Goal: Task Accomplishment & Management: Manage account settings

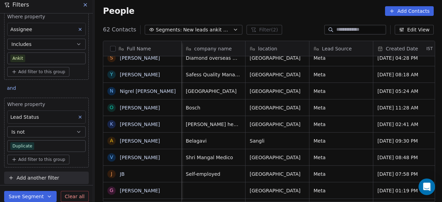
scroll to position [0, 64]
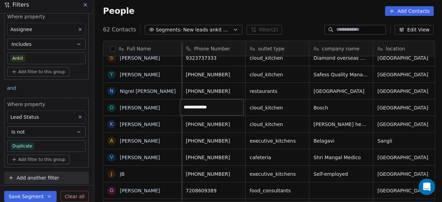
click at [281, 107] on html "On2Cook India Pvt. Ltd. Contacts People Marketing Workflows Campaigns Sales Pip…" at bounding box center [221, 101] width 442 height 202
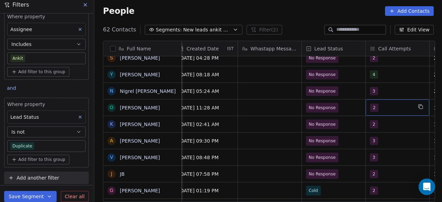
scroll to position [0, 454]
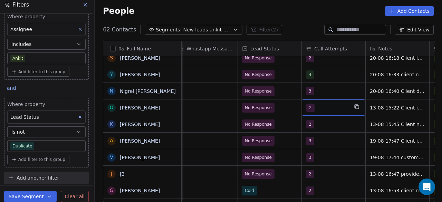
click at [337, 107] on div "2" at bounding box center [327, 108] width 42 height 8
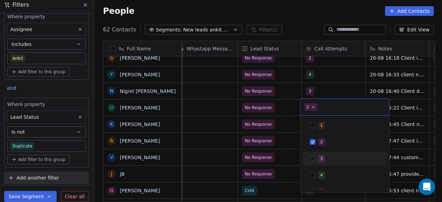
click at [310, 159] on button "Suggestions" at bounding box center [312, 159] width 6 height 6
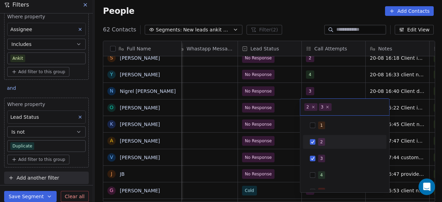
click at [323, 137] on div "2" at bounding box center [344, 141] width 78 height 11
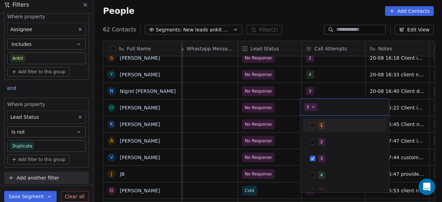
click at [402, 108] on html "On2Cook India Pvt. Ltd. Contacts People Marketing Workflows Campaigns Sales Pip…" at bounding box center [221, 101] width 442 height 202
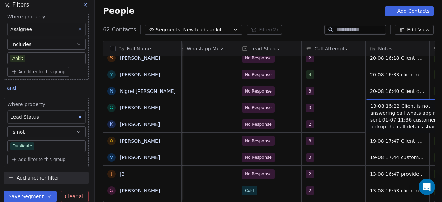
click at [368, 106] on div "13-08 15:22 Client is not answering call whats app msg sent 01-07 11:36 custome…" at bounding box center [417, 116] width 104 height 34
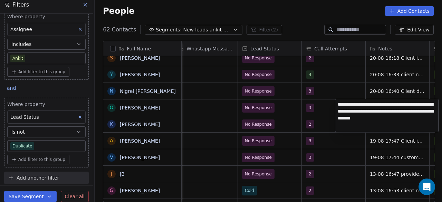
click at [338, 102] on textarea "**********" at bounding box center [386, 115] width 103 height 33
type textarea "**********"
click at [342, 136] on html "On2Cook India Pvt. Ltd. Contacts People Marketing Workflows Campaigns Sales Pip…" at bounding box center [221, 101] width 442 height 202
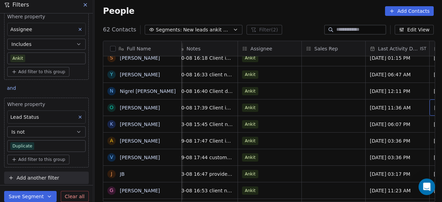
scroll to position [0, 710]
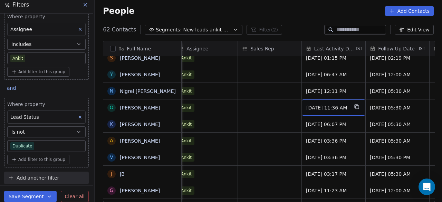
click at [338, 108] on span "[DATE] 11:36 AM" at bounding box center [327, 107] width 42 height 7
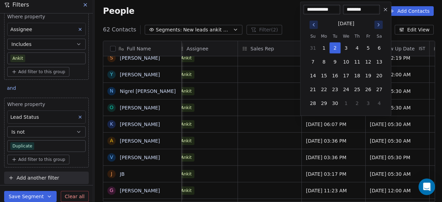
click at [312, 26] on icon "Go to previous month" at bounding box center [314, 25] width 6 height 6
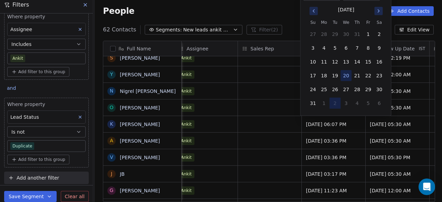
click at [346, 76] on button "20" at bounding box center [345, 75] width 11 height 11
type input "**********"
click at [292, 123] on html "On2Cook India Pvt. Ltd. Contacts People Marketing Workflows Campaigns Sales Pip…" at bounding box center [221, 101] width 442 height 202
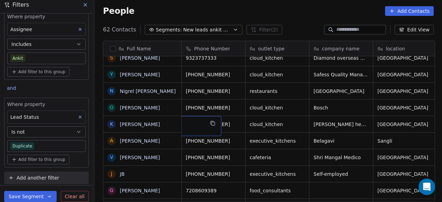
scroll to position [0, 0]
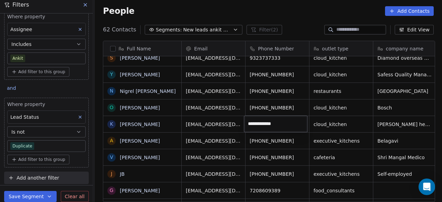
click at [358, 125] on html "On2Cook India Pvt. Ltd. Contacts People Marketing Workflows Campaigns Sales Pip…" at bounding box center [221, 101] width 442 height 202
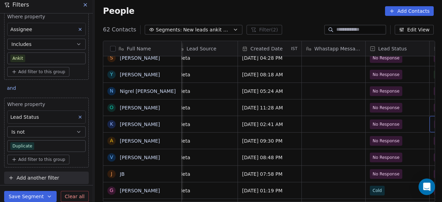
scroll to position [0, 391]
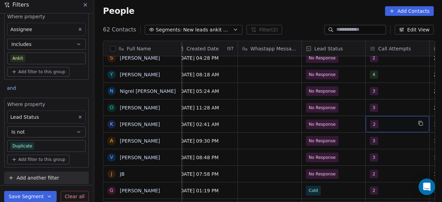
click at [390, 126] on div "2" at bounding box center [391, 124] width 42 height 8
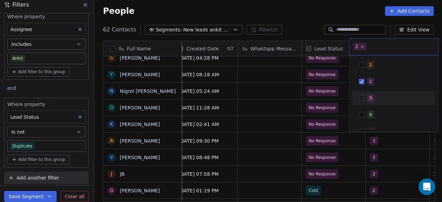
click at [369, 96] on div "3" at bounding box center [370, 98] width 3 height 6
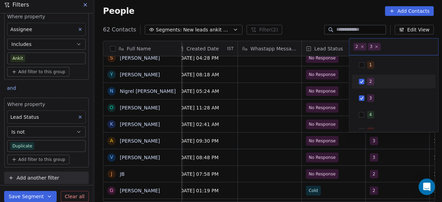
click at [367, 83] on span "2" at bounding box center [370, 82] width 7 height 8
click at [341, 128] on html "On2Cook India Pvt. Ltd. Contacts People Marketing Workflows Campaigns Sales Pip…" at bounding box center [221, 101] width 442 height 202
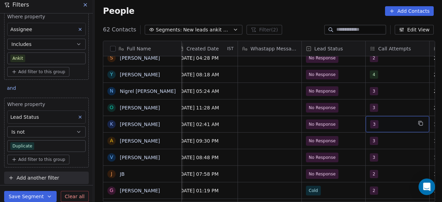
scroll to position [0, 454]
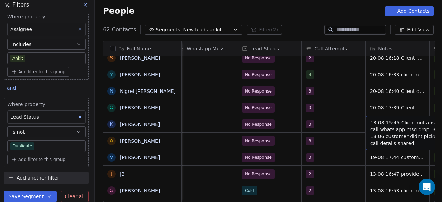
click at [370, 121] on span "13-08 15:45 Client not answering call whats app msg drop. 30-06 18:06 customer …" at bounding box center [411, 133] width 82 height 28
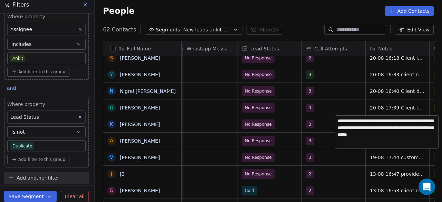
click at [339, 119] on textarea "**********" at bounding box center [386, 132] width 103 height 33
type textarea "**********"
click at [344, 161] on html "On2Cook India Pvt. Ltd. Contacts People Marketing Workflows Campaigns Sales Pip…" at bounding box center [221, 101] width 442 height 202
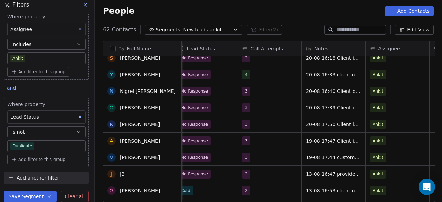
scroll to position [880, 0]
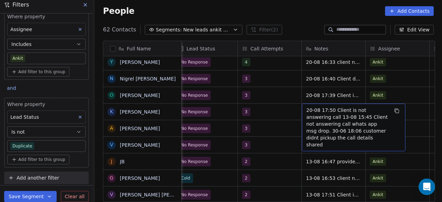
click at [322, 114] on span "20-08 17:50 Client is not answering call 13-08 15:45 Client not answering call …" at bounding box center [347, 127] width 82 height 41
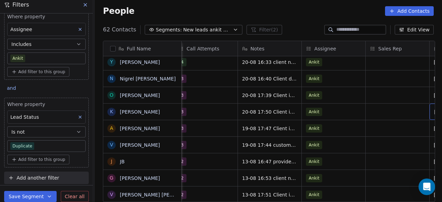
scroll to position [0, 646]
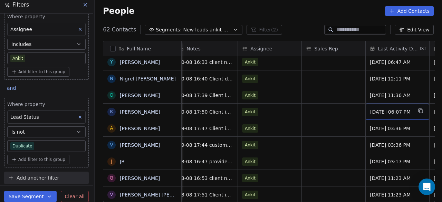
click at [391, 113] on span "[DATE] 06:07 PM" at bounding box center [391, 111] width 42 height 7
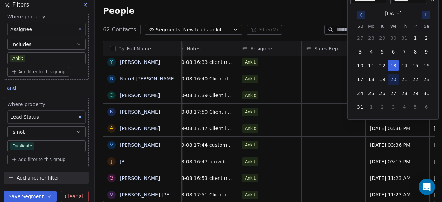
click at [393, 78] on button "20" at bounding box center [392, 79] width 11 height 11
type input "**********"
click at [341, 146] on html "On2Cook India Pvt. Ltd. Contacts People Marketing Workflows Campaigns Sales Pip…" at bounding box center [221, 101] width 442 height 202
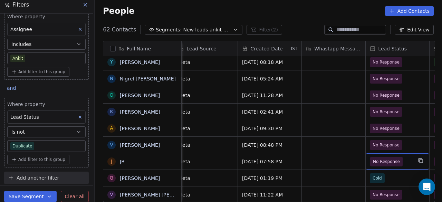
scroll to position [0, 391]
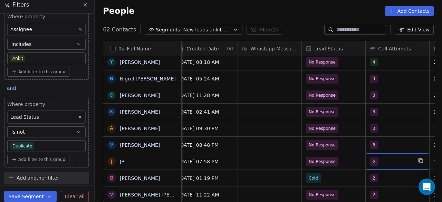
click at [373, 163] on span "2" at bounding box center [374, 161] width 8 height 8
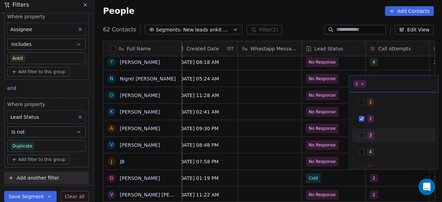
click at [373, 131] on div "3" at bounding box center [397, 135] width 61 height 8
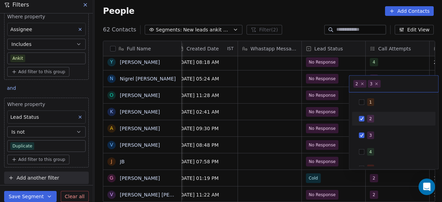
click at [370, 117] on div "2" at bounding box center [370, 119] width 3 height 6
click at [337, 165] on html "On2Cook India Pvt. Ltd. Contacts People Marketing Workflows Campaigns Sales Pip…" at bounding box center [221, 101] width 442 height 202
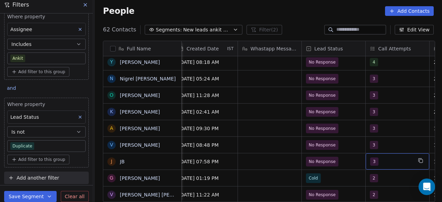
scroll to position [0, 454]
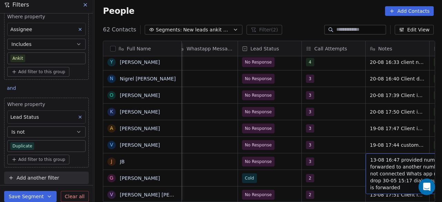
click at [373, 157] on span "13-08 16:47 provided number is forwarded to another number but not connected Wh…" at bounding box center [411, 173] width 82 height 35
click at [370, 158] on span "13-08 16:47 provided number is forwarded to another number but not connected Wh…" at bounding box center [411, 173] width 82 height 35
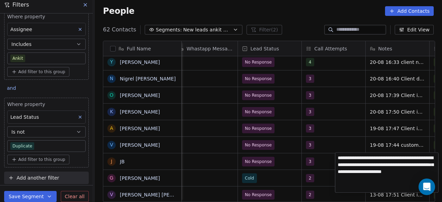
click at [339, 156] on textarea "**********" at bounding box center [386, 172] width 103 height 40
drag, startPoint x: 392, startPoint y: 158, endPoint x: 365, endPoint y: 162, distance: 27.9
click at [365, 162] on textarea "**********" at bounding box center [386, 167] width 103 height 31
click at [364, 157] on textarea "**********" at bounding box center [386, 167] width 103 height 31
click at [369, 158] on textarea "**********" at bounding box center [386, 170] width 103 height 37
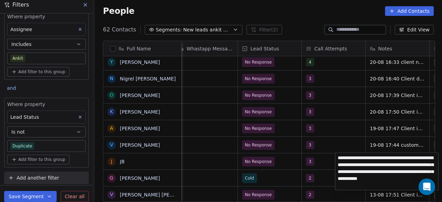
type textarea "**********"
click at [321, 164] on html "On2Cook India Pvt. Ltd. Contacts People Marketing Workflows Campaigns Sales Pip…" at bounding box center [221, 101] width 442 height 202
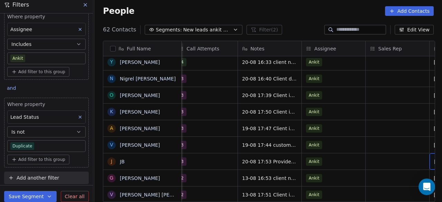
scroll to position [0, 646]
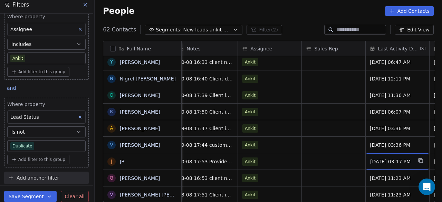
click at [385, 161] on span "[DATE] 03:17 PM" at bounding box center [391, 161] width 42 height 7
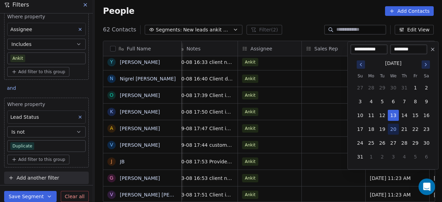
click at [394, 129] on button "20" at bounding box center [392, 129] width 11 height 11
type input "**********"
click at [321, 161] on html "On2Cook India Pvt. Ltd. Contacts People Marketing Workflows Campaigns Sales Pip…" at bounding box center [221, 101] width 442 height 202
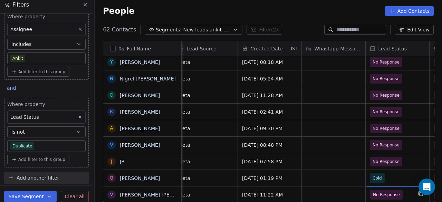
scroll to position [5, 391]
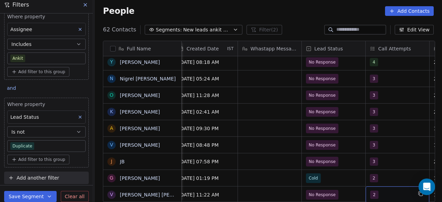
click at [371, 190] on span "2" at bounding box center [374, 194] width 8 height 8
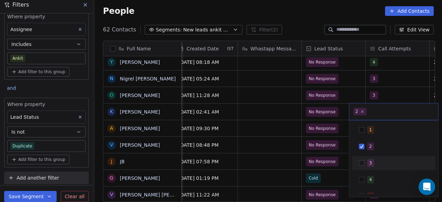
click at [361, 162] on button "Suggestions" at bounding box center [361, 163] width 6 height 6
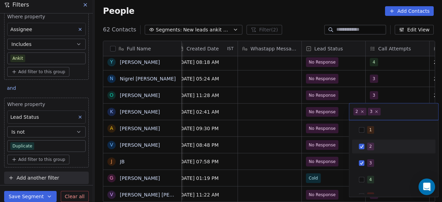
click at [362, 148] on button "Suggestions" at bounding box center [361, 147] width 6 height 6
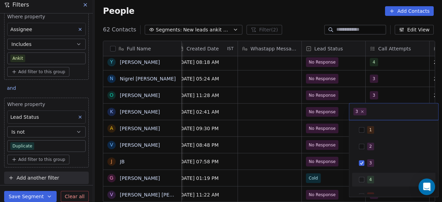
click at [289, 188] on html "On2Cook India Pvt. Ltd. Contacts People Marketing Workflows Campaigns Sales Pip…" at bounding box center [221, 101] width 442 height 202
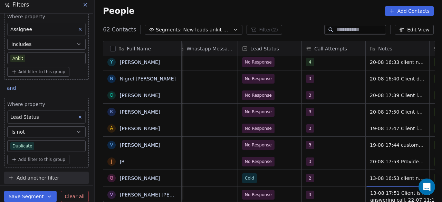
scroll to position [5, 518]
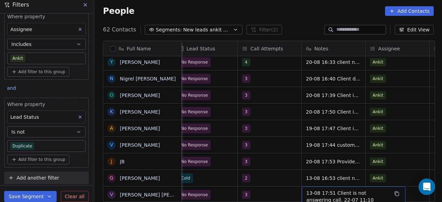
click at [317, 189] on span "13-08 17:51 Client is not answering call. 22-07 11:10 customer didnt pickup the…" at bounding box center [347, 203] width 82 height 28
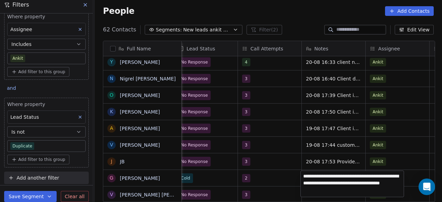
drag, startPoint x: 303, startPoint y: 174, endPoint x: 311, endPoint y: 189, distance: 17.6
click at [303, 174] on textarea "**********" at bounding box center [352, 184] width 103 height 26
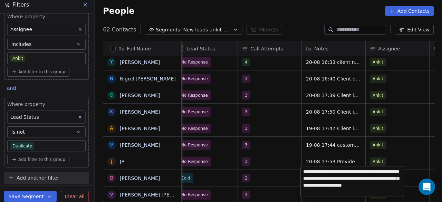
type textarea "**********"
click at [278, 191] on html "On2Cook India Pvt. Ltd. Contacts People Marketing Workflows Campaigns Sales Pip…" at bounding box center [221, 101] width 442 height 202
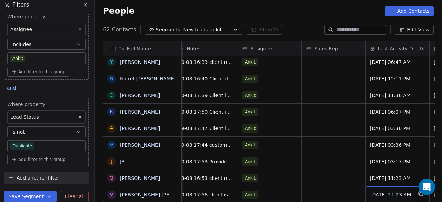
scroll to position [5, 710]
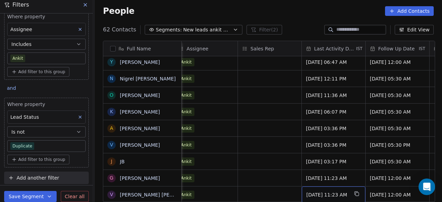
click at [333, 191] on span "[DATE] 11:23 AM" at bounding box center [327, 194] width 42 height 7
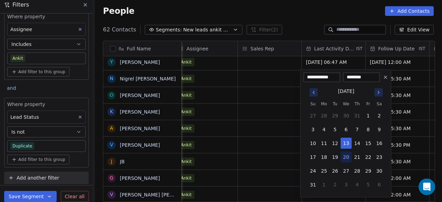
click at [345, 156] on button "20" at bounding box center [345, 156] width 11 height 11
type input "**********"
click at [267, 191] on html "On2Cook India Pvt. Ltd. Contacts People Marketing Workflows Campaigns Sales Pip…" at bounding box center [221, 101] width 442 height 202
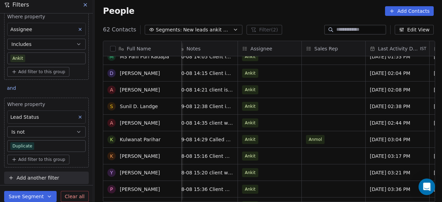
scroll to position [0, 0]
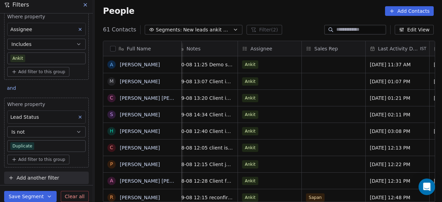
click at [179, 13] on div "People Add Contacts" at bounding box center [268, 11] width 331 height 10
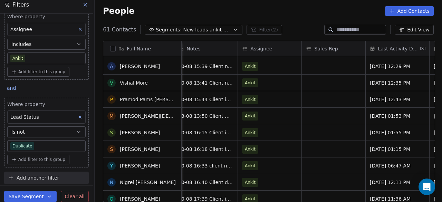
scroll to position [760, 0]
click at [162, 12] on div "People Add Contacts" at bounding box center [268, 11] width 331 height 10
